Goal: Transaction & Acquisition: Purchase product/service

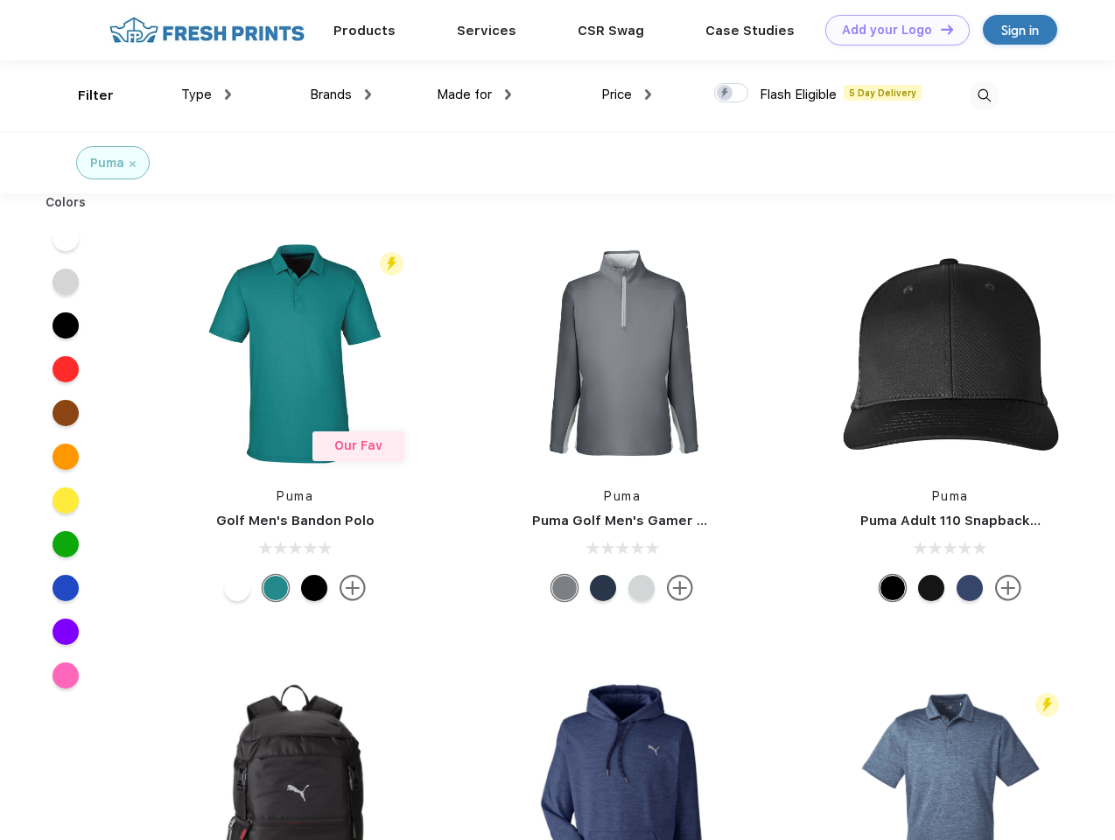
click at [891, 30] on link "Add your Logo Design Tool" at bounding box center [897, 30] width 144 height 31
click at [0, 0] on div "Design Tool" at bounding box center [0, 0] width 0 height 0
click at [939, 29] on link "Add your Logo Design Tool" at bounding box center [897, 30] width 144 height 31
click at [84, 95] on div "Filter" at bounding box center [96, 96] width 36 height 20
click at [207, 95] on span "Type" at bounding box center [196, 95] width 31 height 16
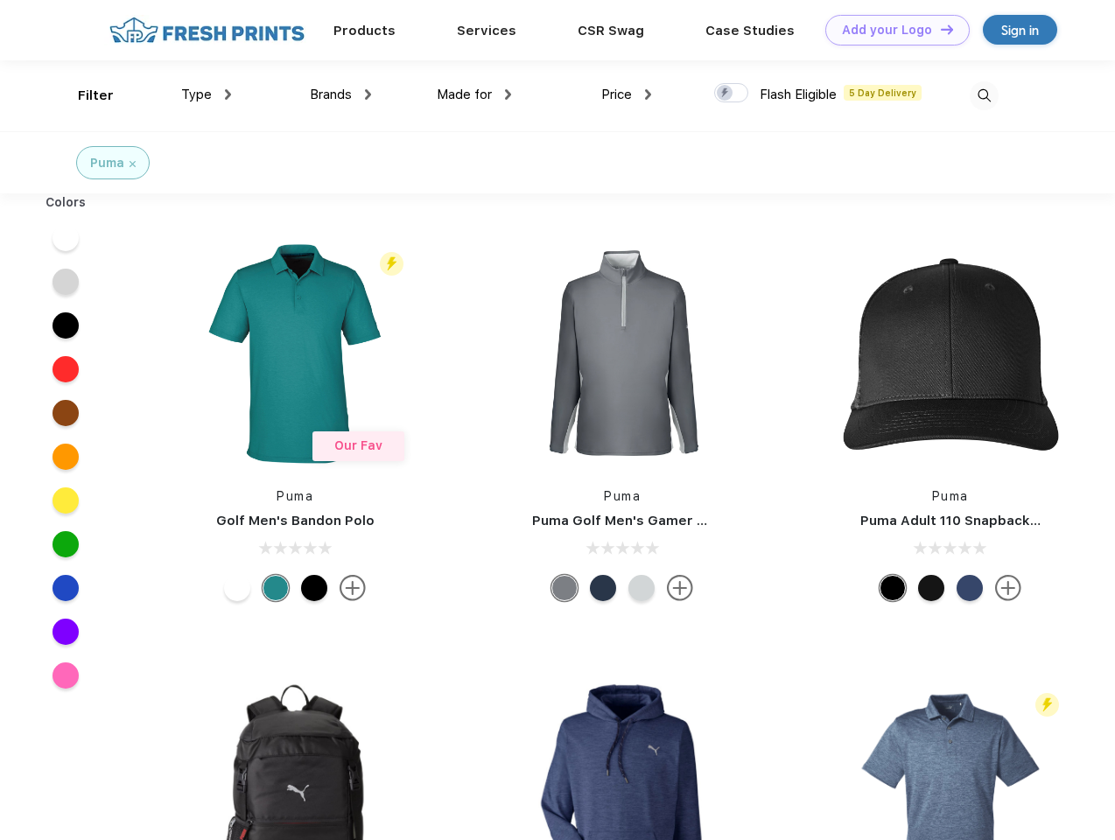
click at [341, 95] on span "Brands" at bounding box center [331, 95] width 42 height 16
click at [474, 95] on span "Made for" at bounding box center [464, 95] width 55 height 16
click at [627, 95] on span "Price" at bounding box center [616, 95] width 31 height 16
click at [732, 94] on div at bounding box center [731, 92] width 34 height 19
click at [726, 94] on input "checkbox" at bounding box center [719, 87] width 11 height 11
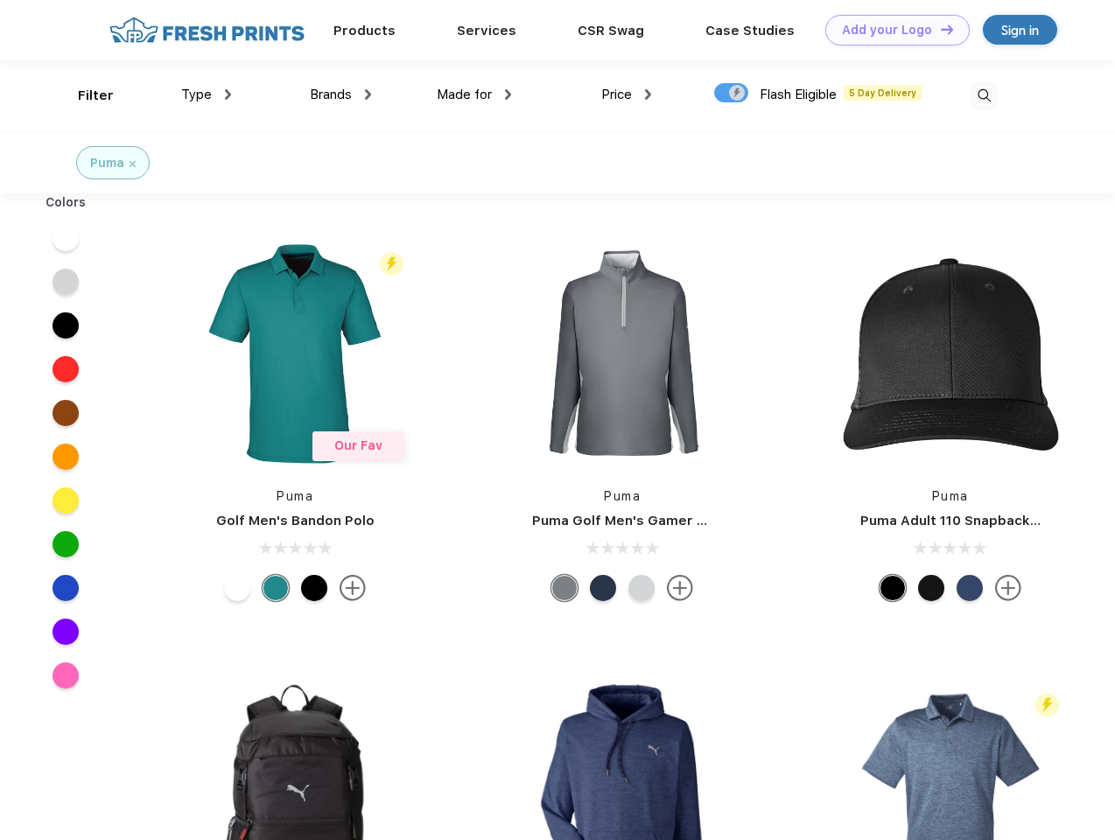
click at [984, 95] on img at bounding box center [984, 95] width 29 height 29
